Goal: Task Accomplishment & Management: Complete application form

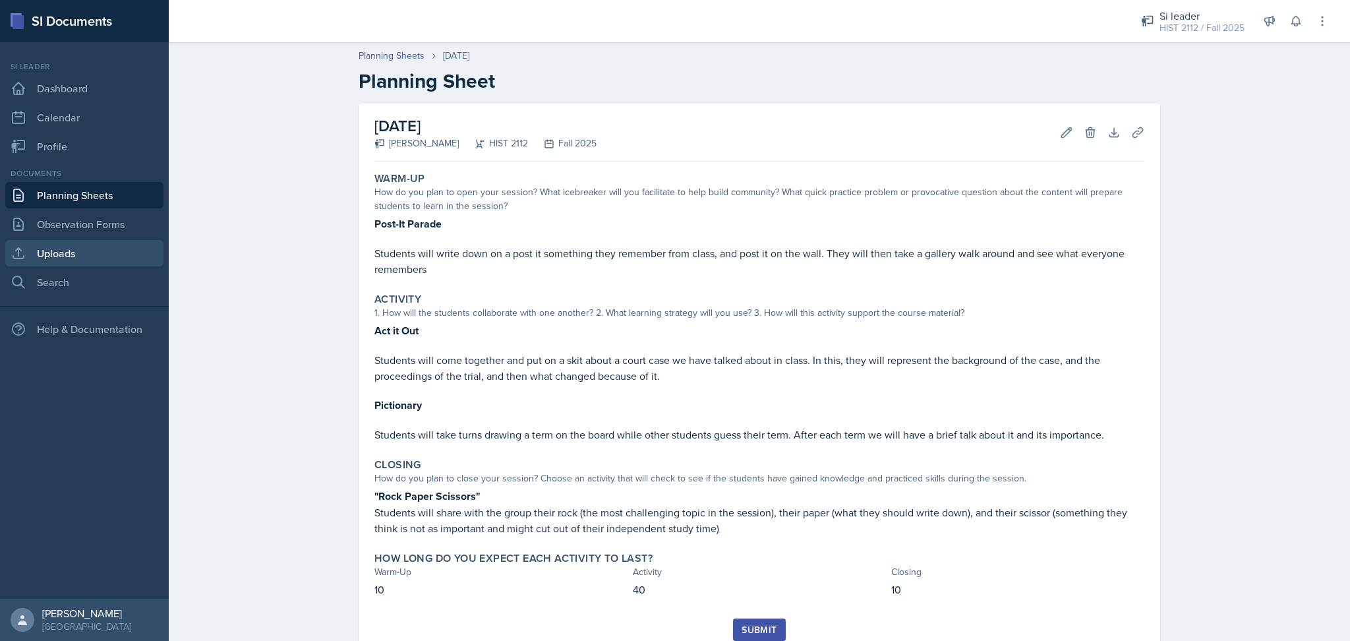
click at [67, 247] on link "Uploads" at bounding box center [84, 253] width 158 height 26
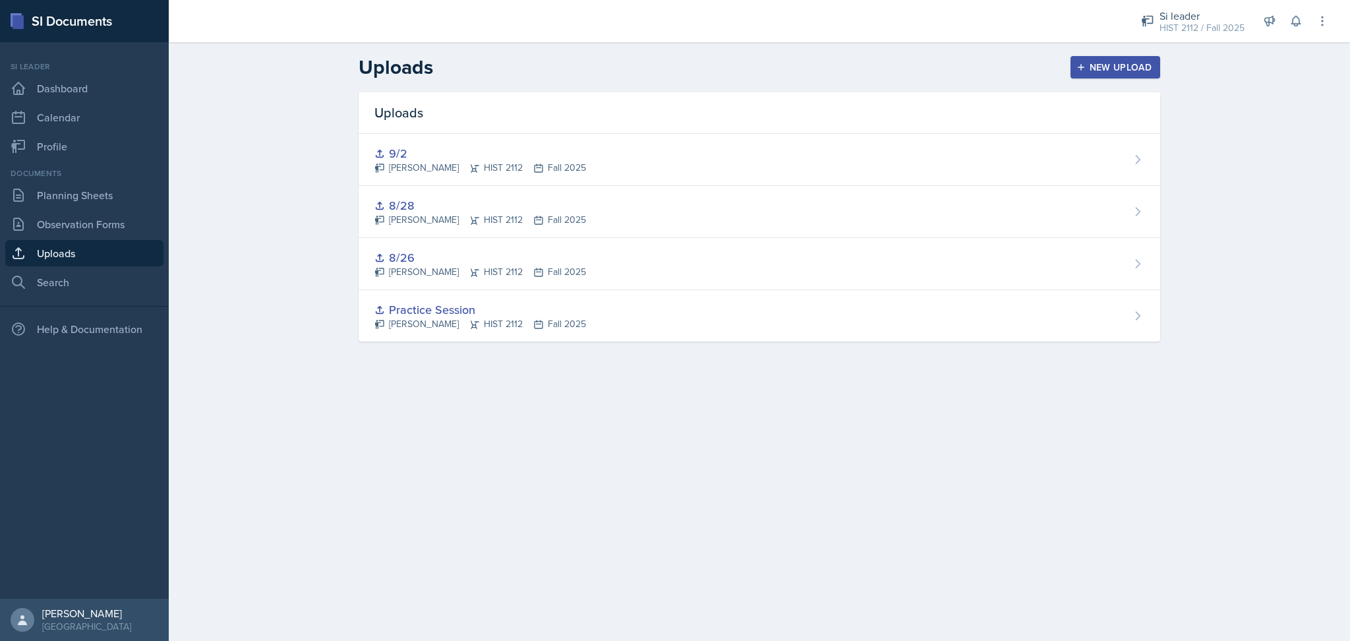
click at [1128, 69] on div "New Upload" at bounding box center [1115, 67] width 73 height 11
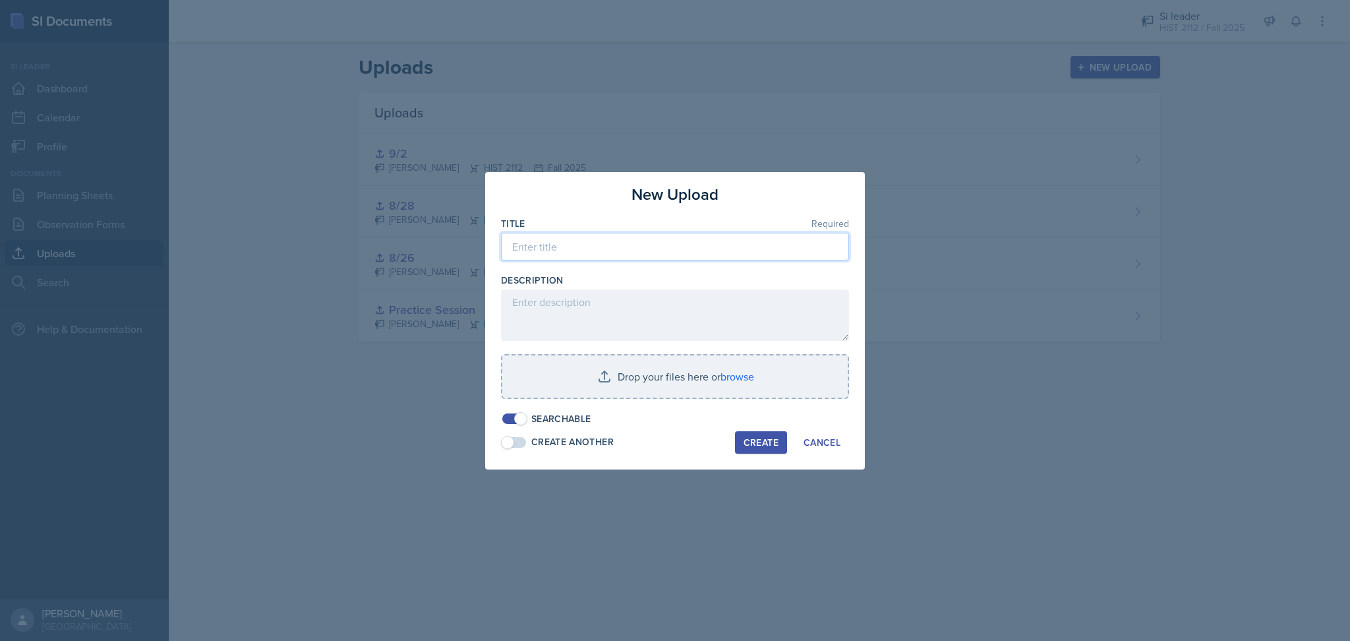
click at [640, 245] on input at bounding box center [675, 247] width 348 height 28
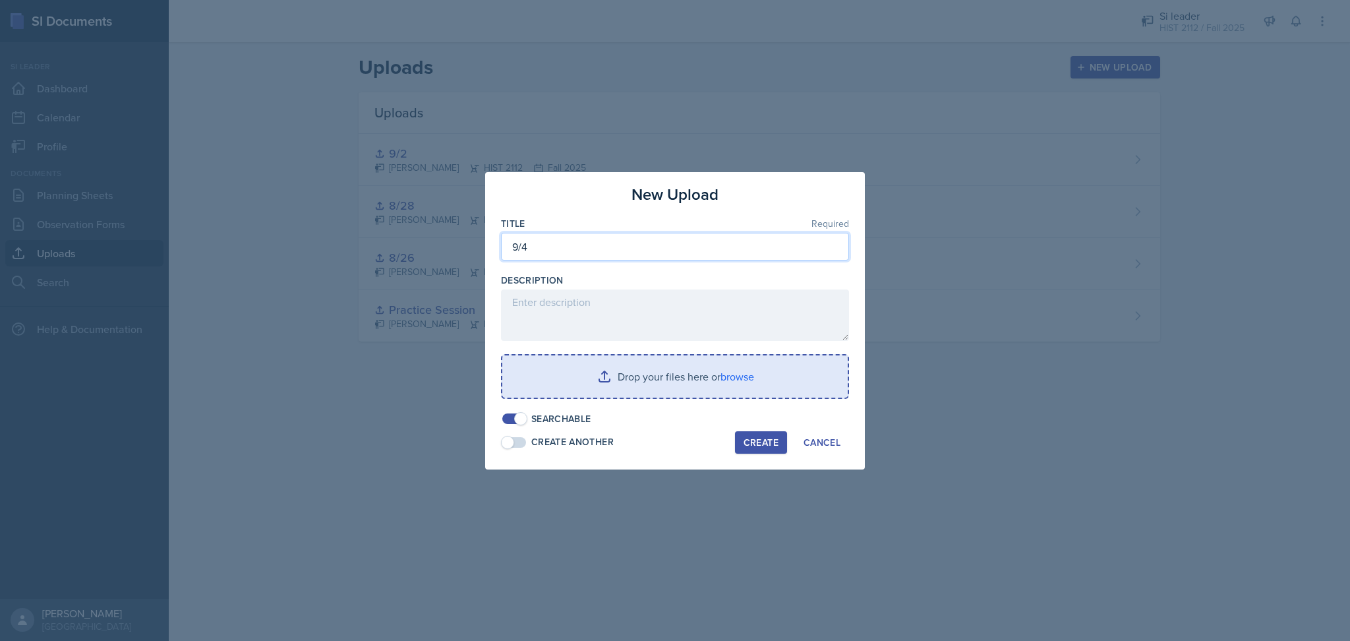
type input "9/4"
click at [605, 364] on input "file" at bounding box center [675, 376] width 346 height 42
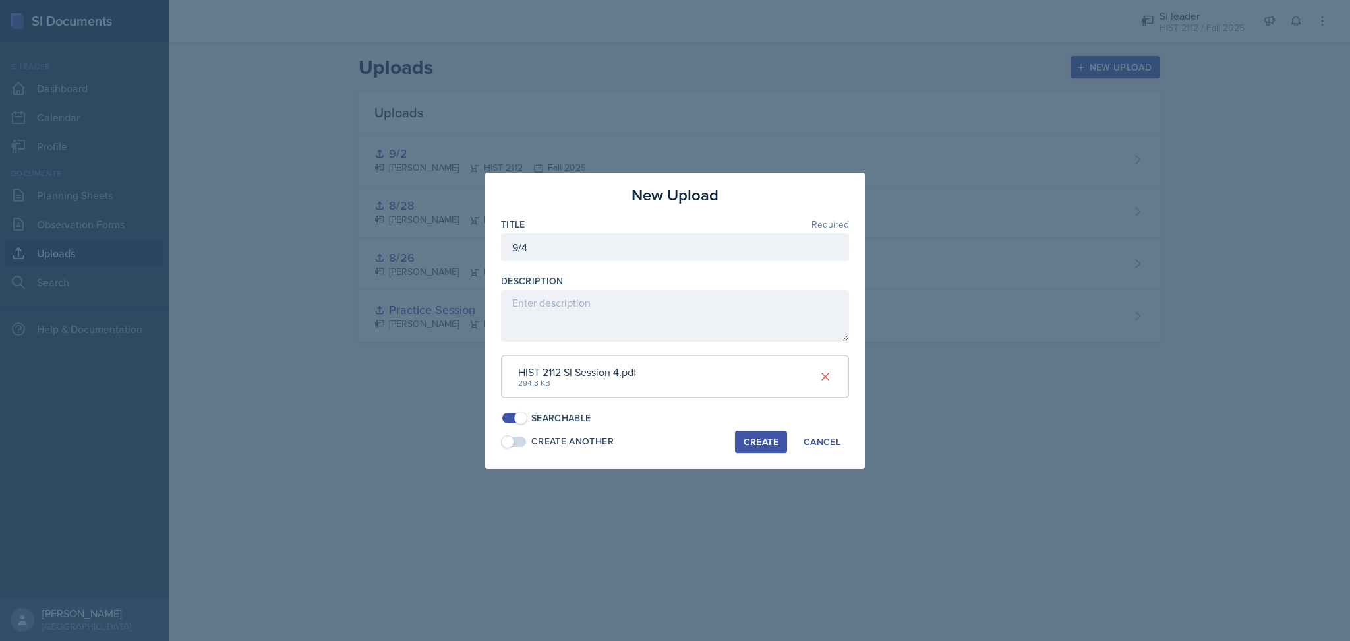
click at [751, 442] on div "Create" at bounding box center [761, 442] width 35 height 11
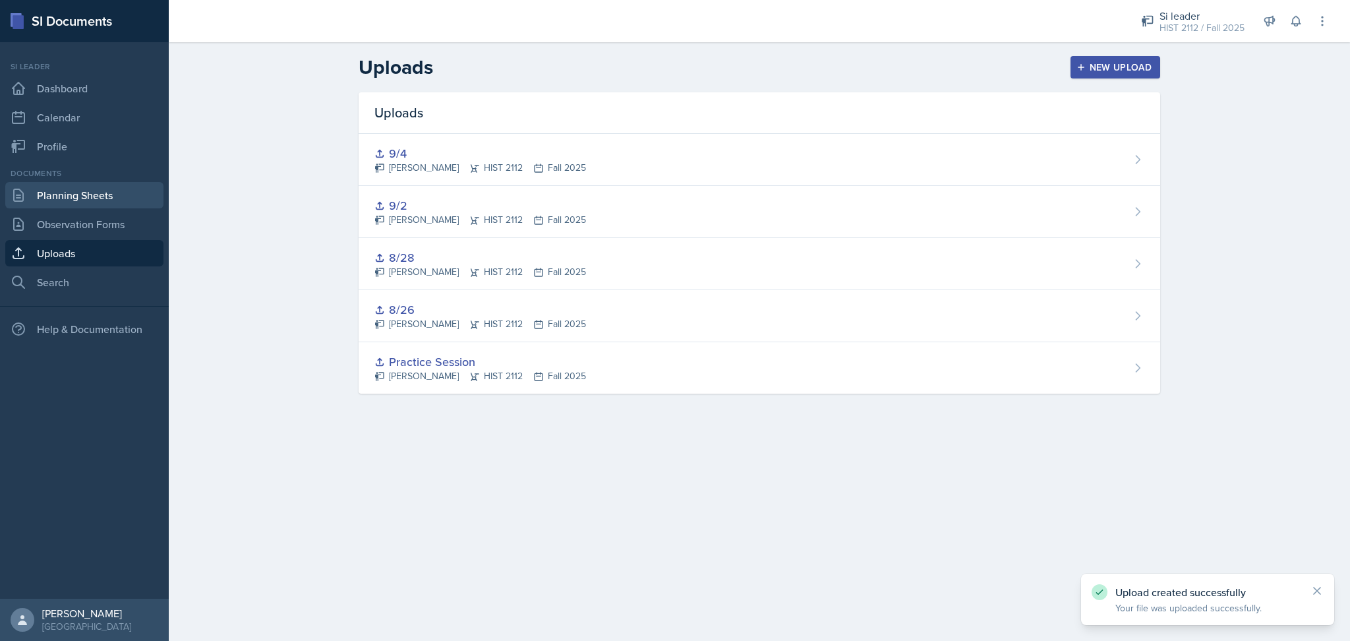
click at [90, 182] on link "Planning Sheets" at bounding box center [84, 195] width 158 height 26
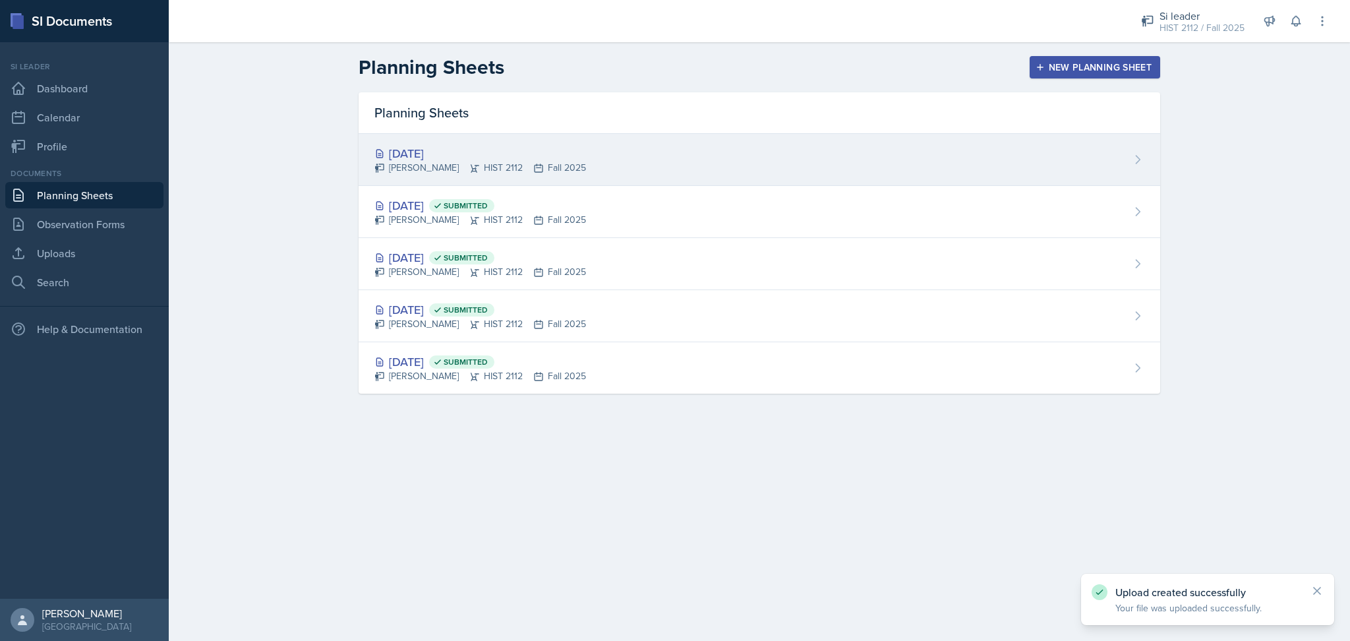
click at [633, 154] on div "[DATE] [PERSON_NAME] HIST 2112 Fall 2025" at bounding box center [760, 160] width 802 height 52
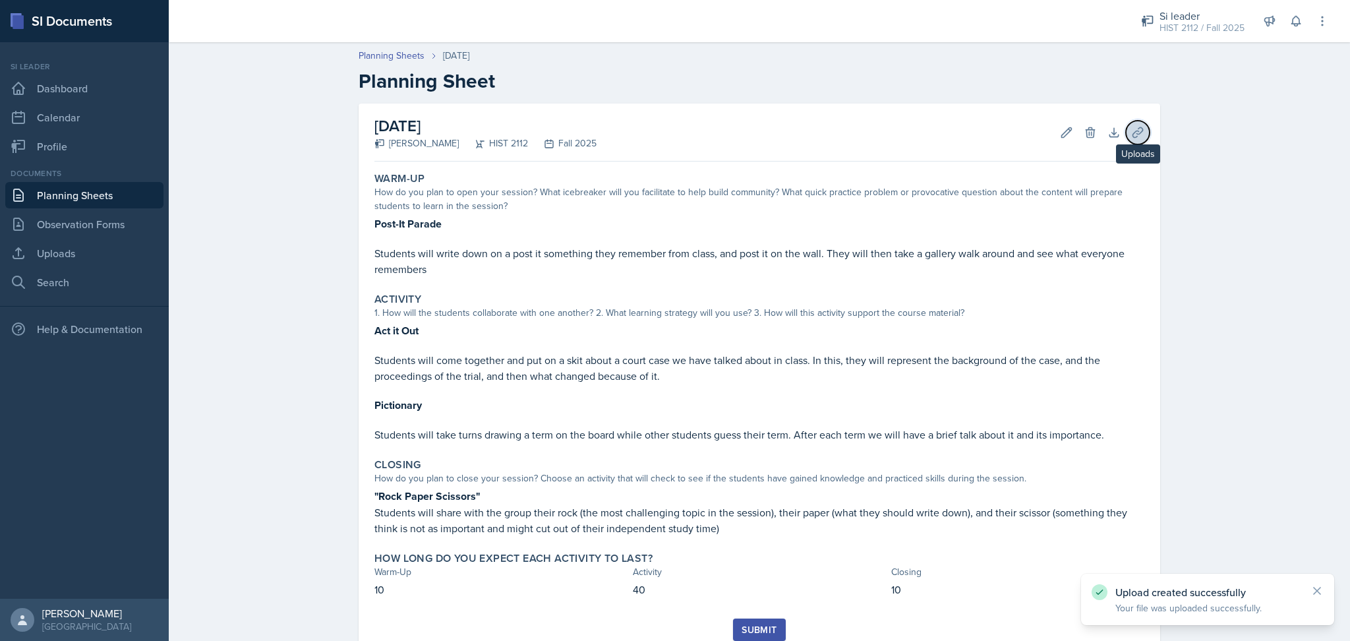
click at [1133, 136] on icon at bounding box center [1138, 132] width 10 height 10
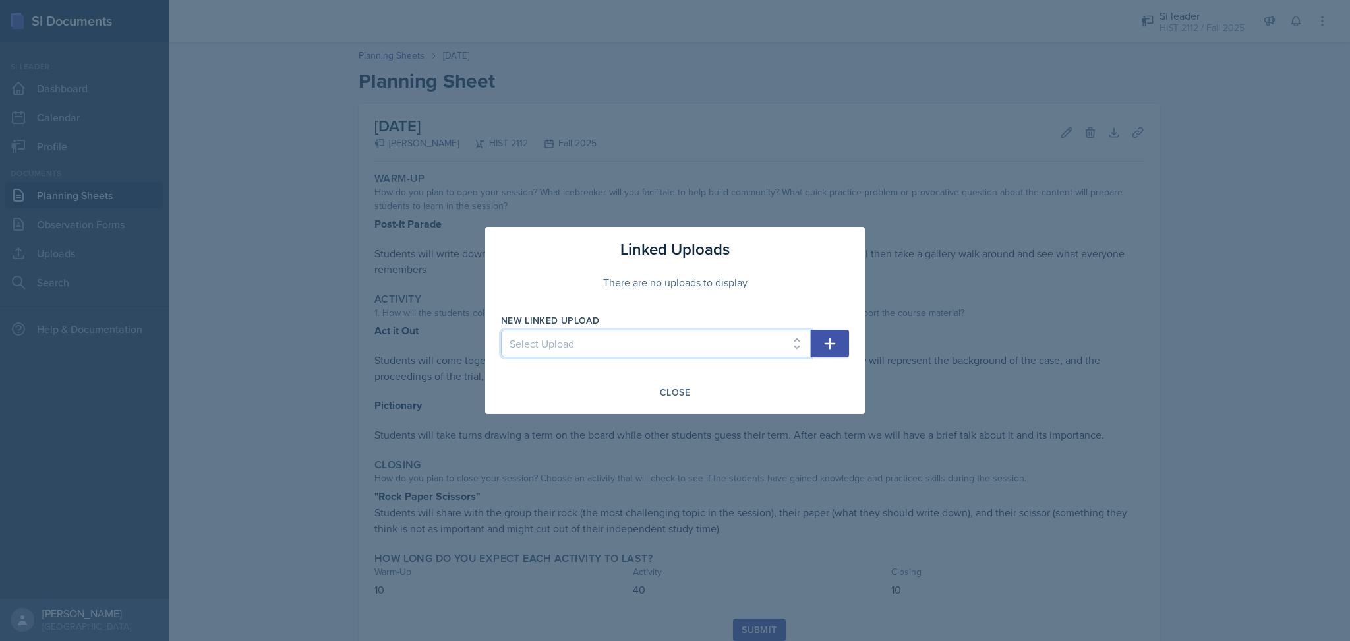
click at [594, 340] on select "Select Upload Practice Session 8/26 8/28 9/2 9/4" at bounding box center [656, 344] width 310 height 28
select select "3056c4cc-9c01-4c8c-85f0-d48ee1e265d1"
click at [501, 330] on select "Select Upload Practice Session 8/26 8/28 9/2 9/4" at bounding box center [656, 344] width 310 height 28
click at [828, 346] on icon "button" at bounding box center [830, 344] width 16 height 16
select select
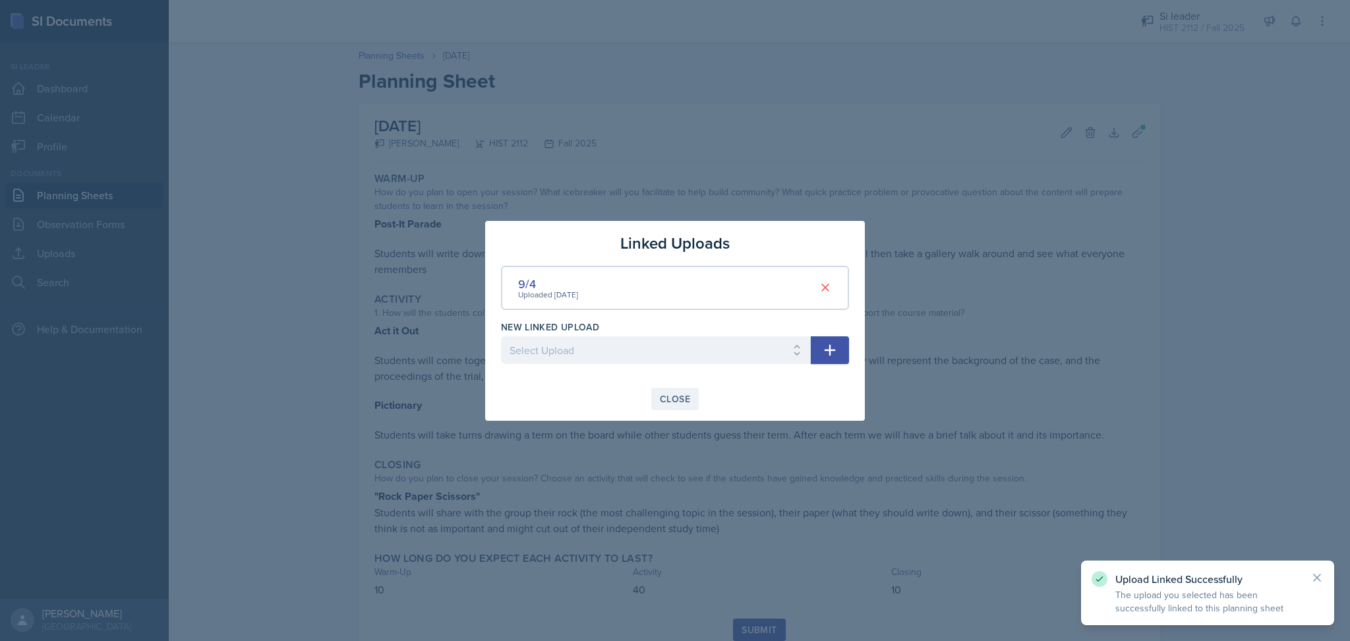
click at [677, 396] on div "Close" at bounding box center [675, 399] width 30 height 11
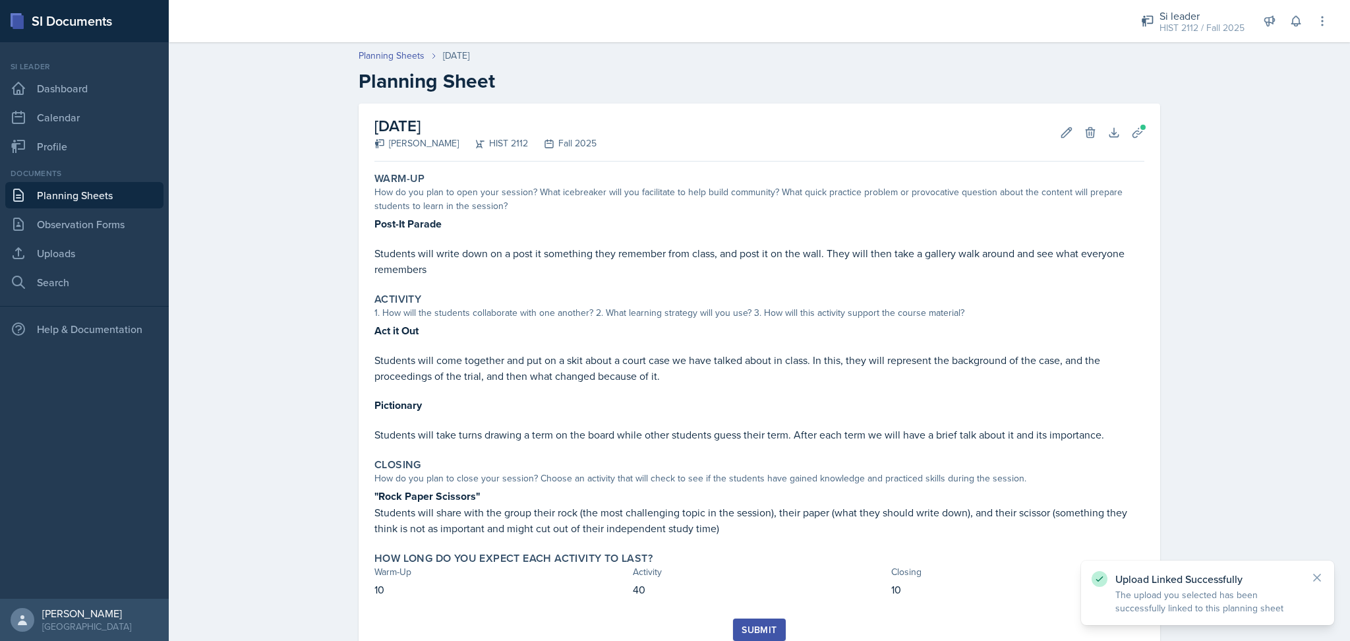
click at [756, 631] on div "Submit" at bounding box center [759, 629] width 35 height 11
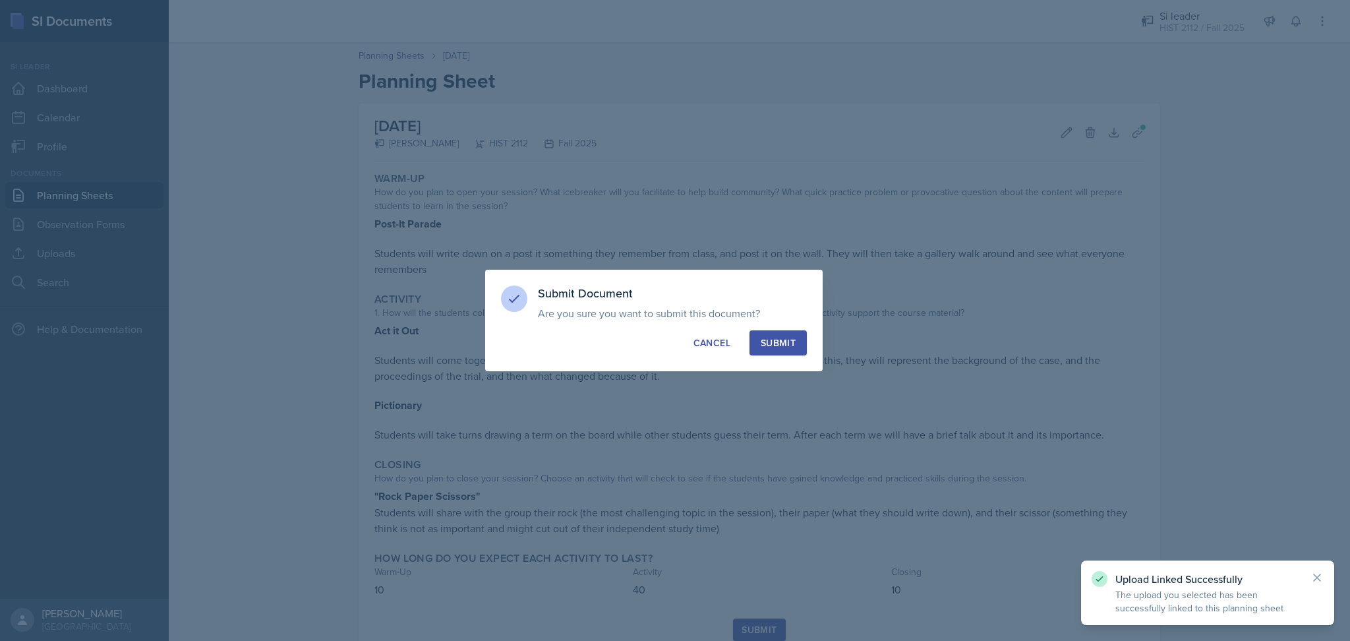
click at [785, 348] on div "Submit" at bounding box center [778, 342] width 35 height 13
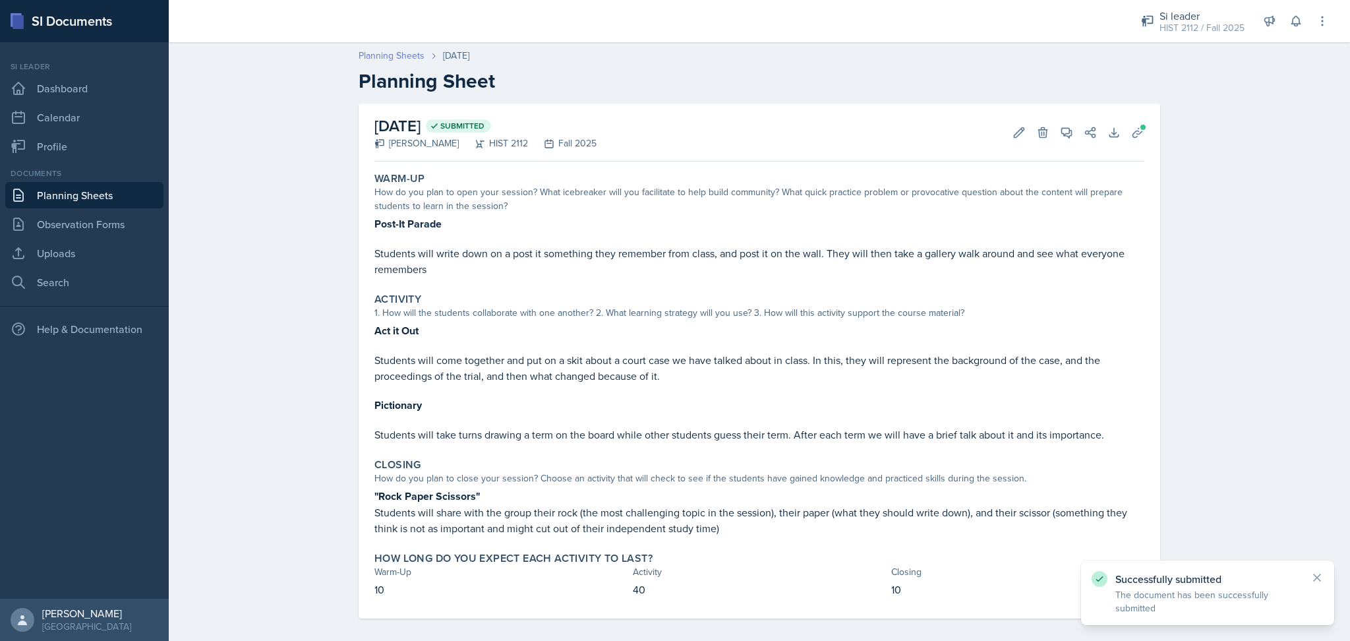
click at [372, 56] on link "Planning Sheets" at bounding box center [392, 56] width 66 height 14
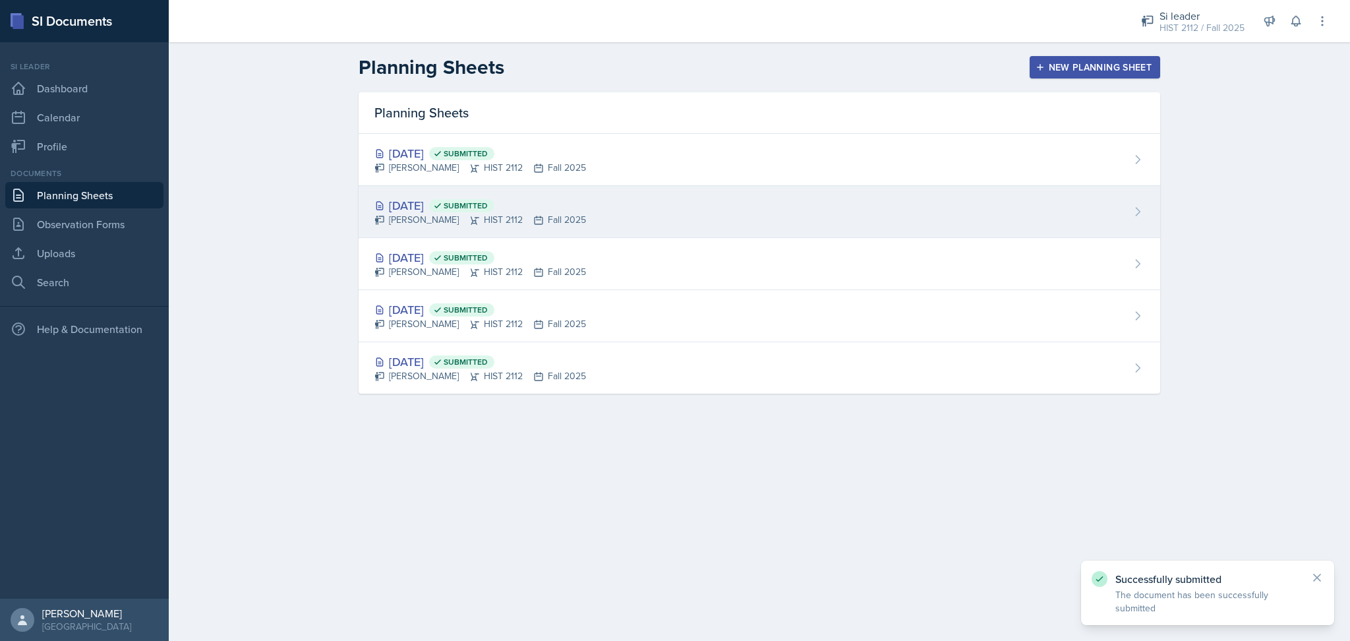
click at [627, 203] on div "[DATE] Submitted [PERSON_NAME] HIST 2112 Fall 2025" at bounding box center [760, 212] width 802 height 52
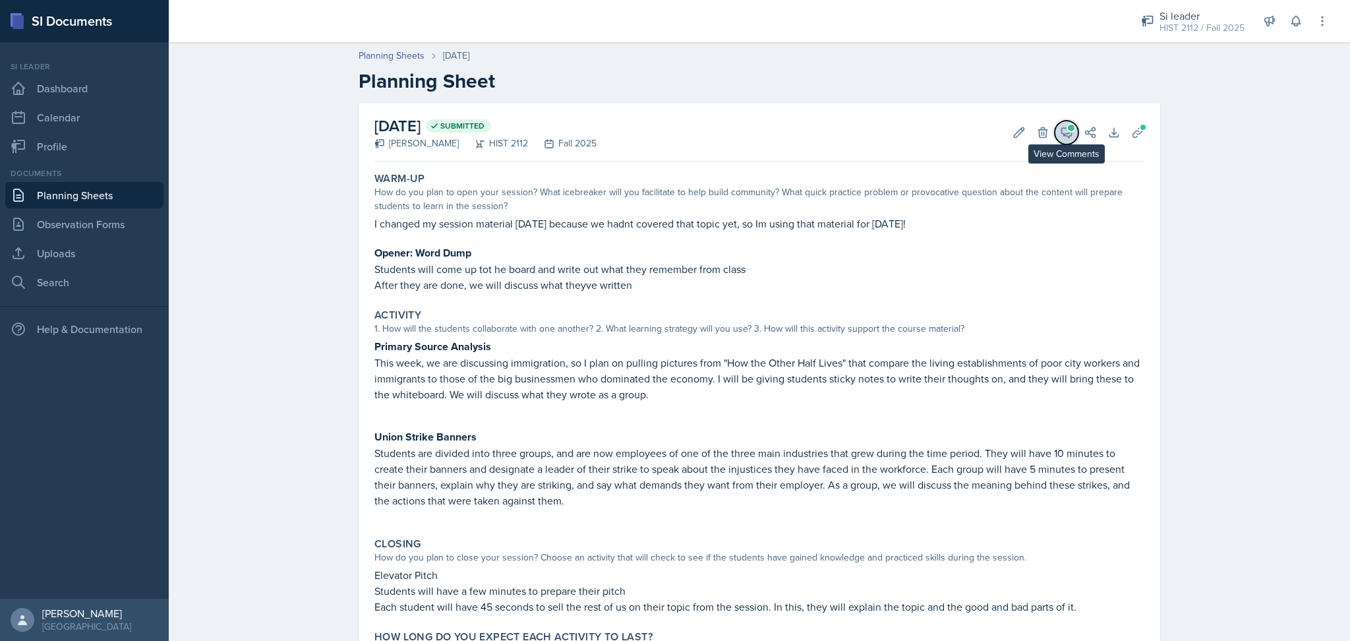
click at [1063, 133] on icon at bounding box center [1066, 132] width 13 height 13
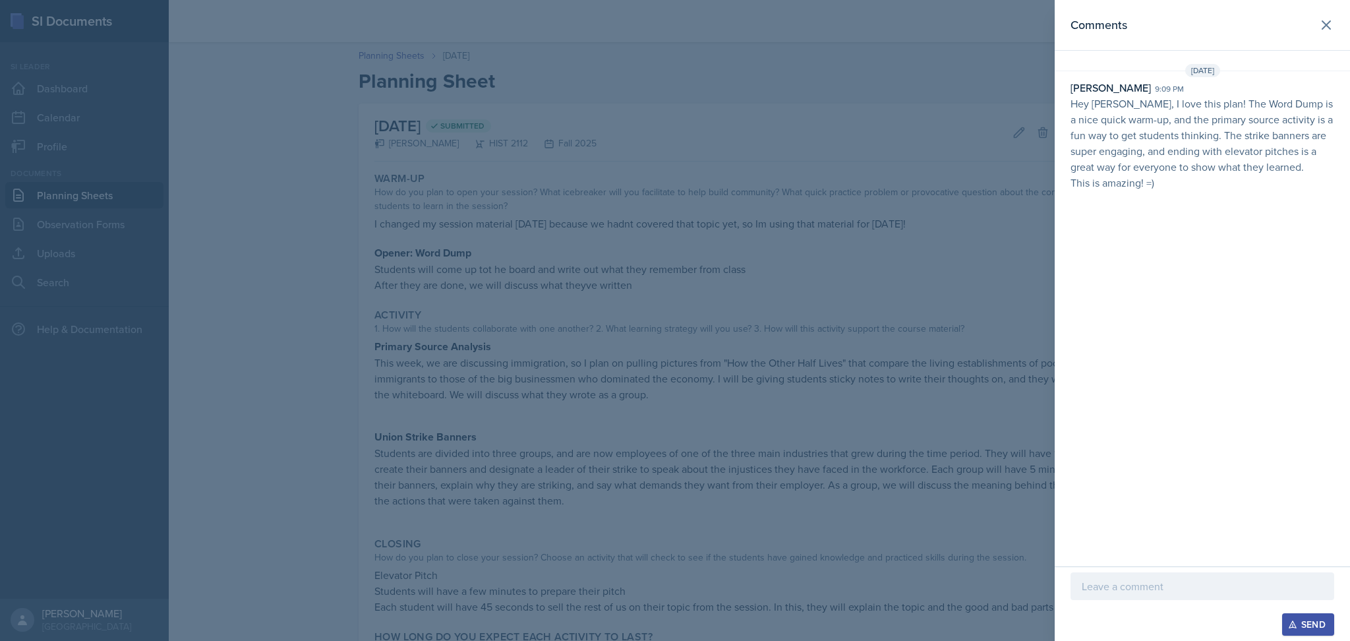
click at [955, 132] on div at bounding box center [675, 320] width 1350 height 641
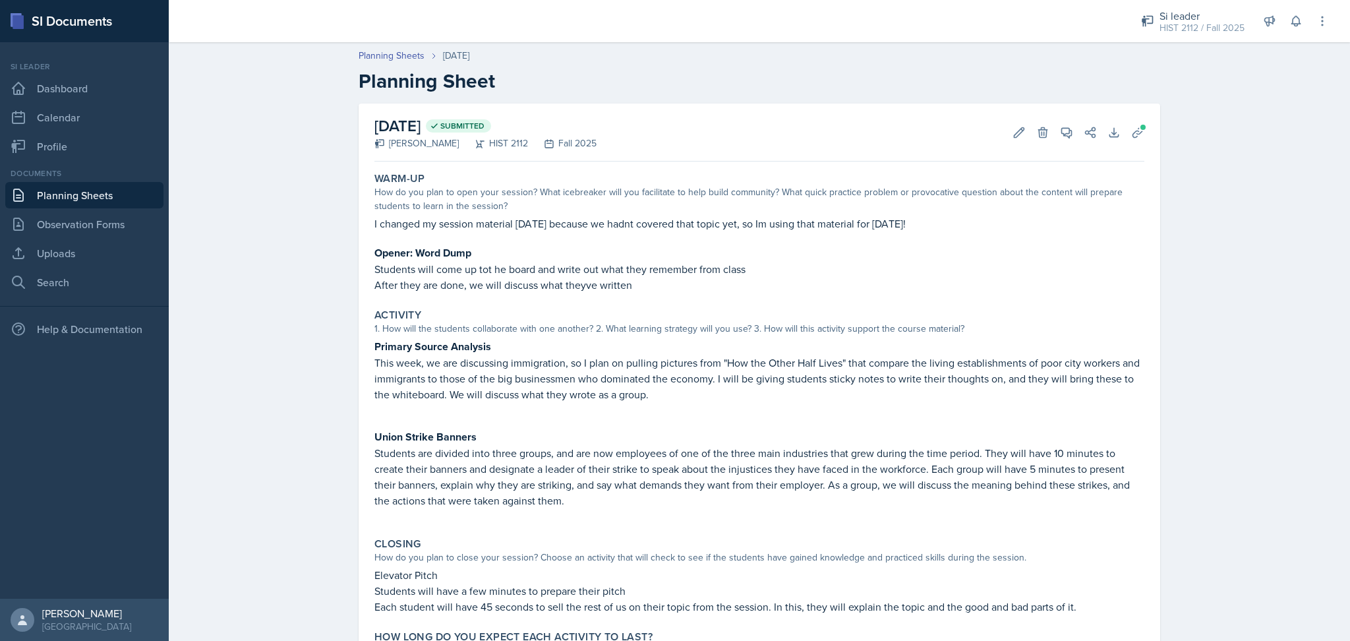
click at [943, 237] on p at bounding box center [760, 237] width 770 height 13
click at [361, 57] on link "Planning Sheets" at bounding box center [392, 56] width 66 height 14
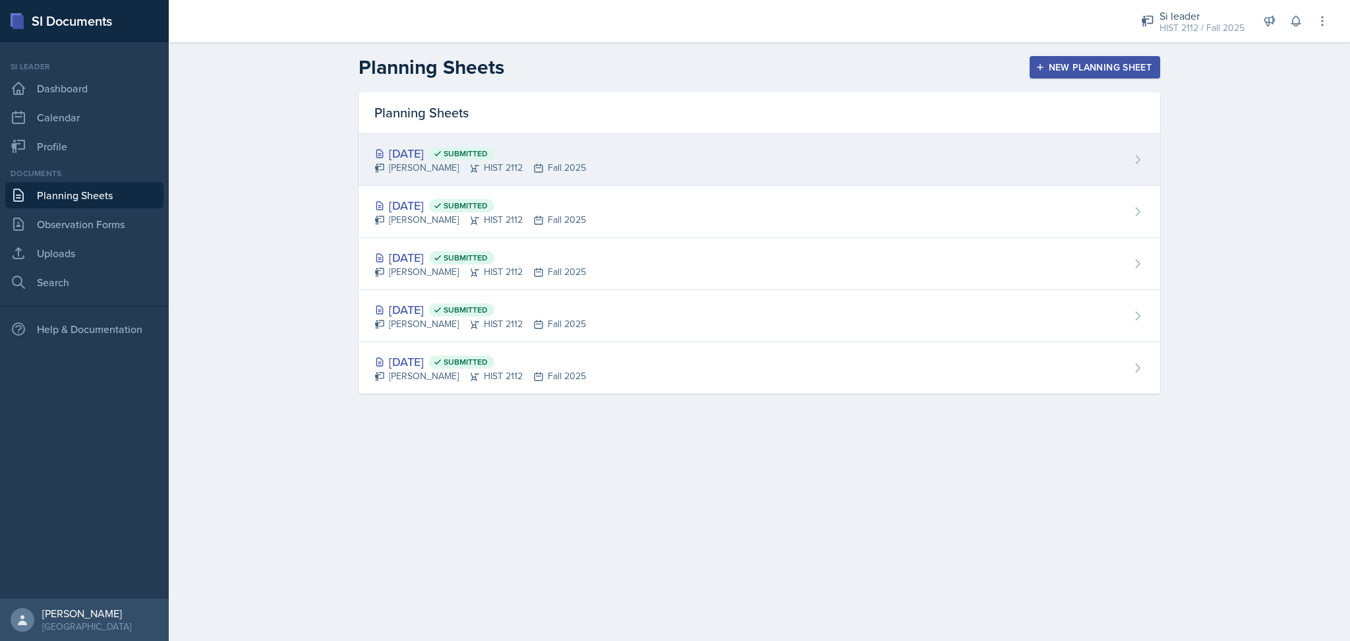
click at [632, 165] on div "[DATE] Submitted [PERSON_NAME] HIST 2112 Fall 2025" at bounding box center [760, 160] width 802 height 52
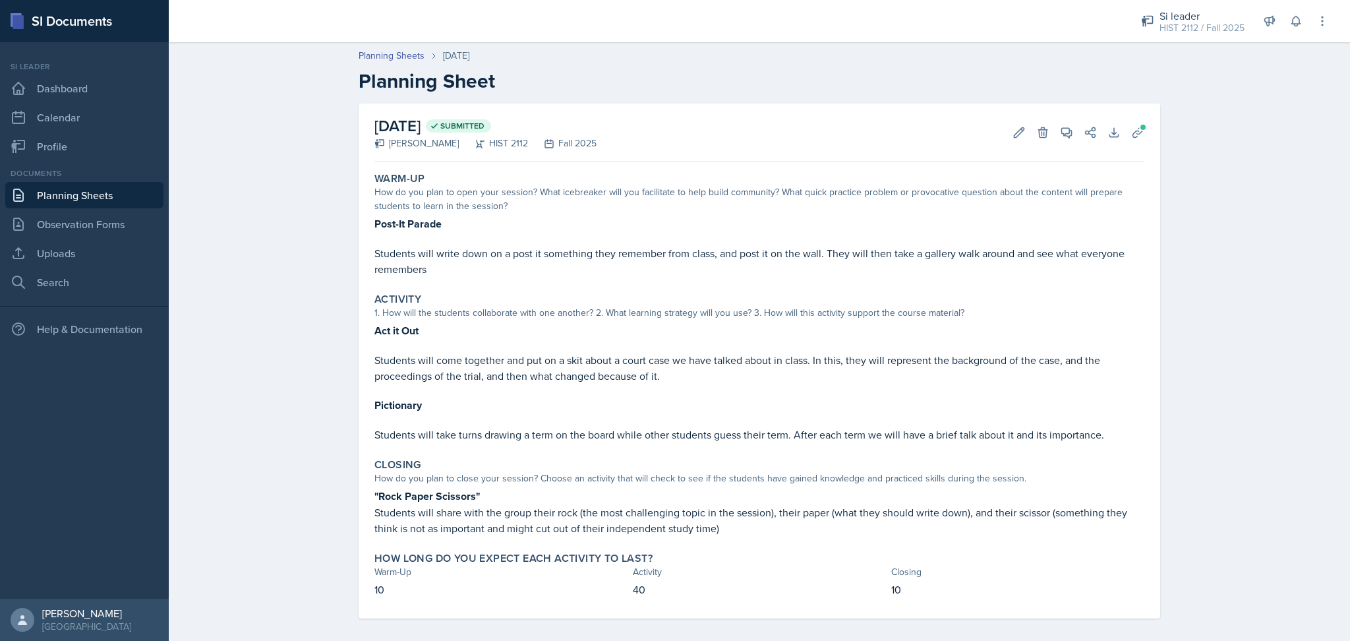
click at [886, 61] on div "Planning Sheets [DATE]" at bounding box center [760, 56] width 802 height 14
